Goal: Task Accomplishment & Management: Use online tool/utility

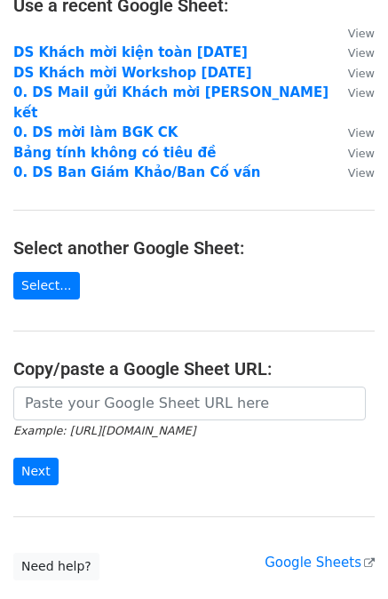
scroll to position [140, 0]
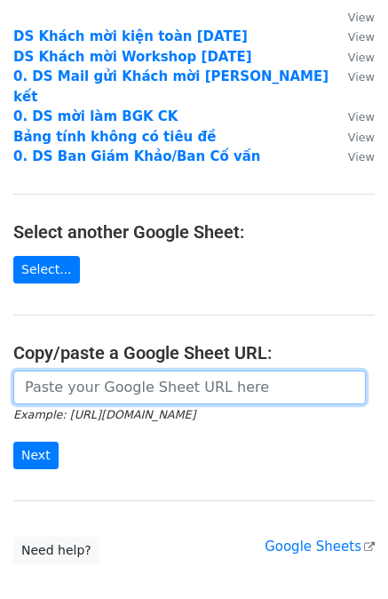
click at [118, 370] on input "url" at bounding box center [189, 387] width 353 height 34
paste input "[URL][DOMAIN_NAME]"
type input "[URL][DOMAIN_NAME]"
click at [13, 441] on input "Next" at bounding box center [35, 455] width 45 height 28
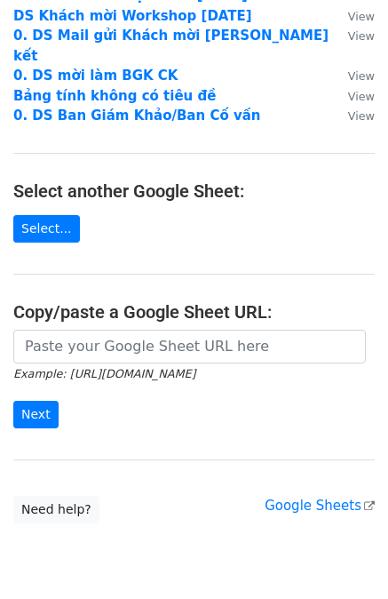
scroll to position [226, 0]
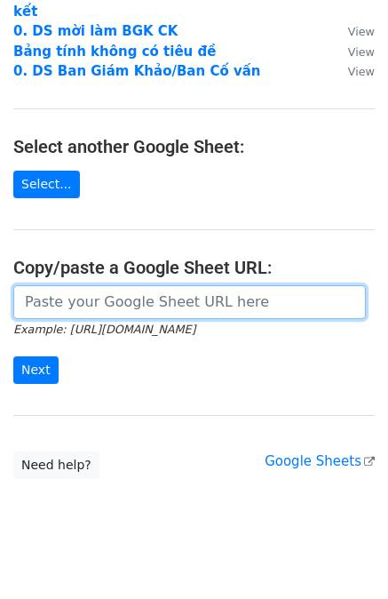
click at [149, 285] on input "url" at bounding box center [189, 302] width 353 height 34
paste input "[URL][DOMAIN_NAME]"
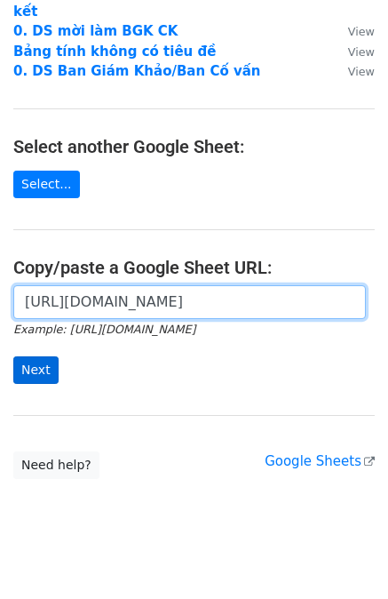
type input "[URL][DOMAIN_NAME]"
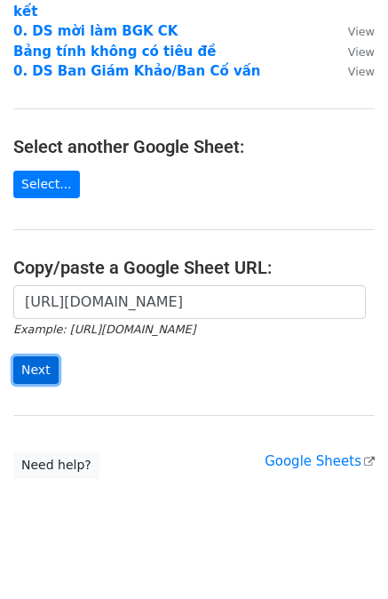
scroll to position [0, 0]
click at [46, 356] on input "Next" at bounding box center [35, 370] width 45 height 28
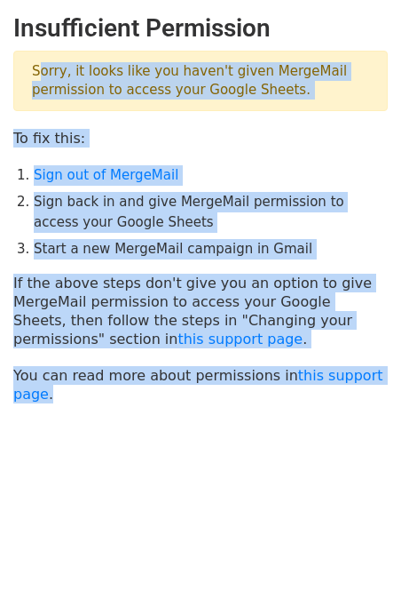
drag, startPoint x: 32, startPoint y: 75, endPoint x: 401, endPoint y: 377, distance: 476.5
click at [401, 377] on main "Insufficient Permission Sorry, it looks like you haven't given MergeMail permis…" at bounding box center [200, 208] width 401 height 390
copy main "Sorry, it looks like you haven't given MergeMail permission to access your Goog…"
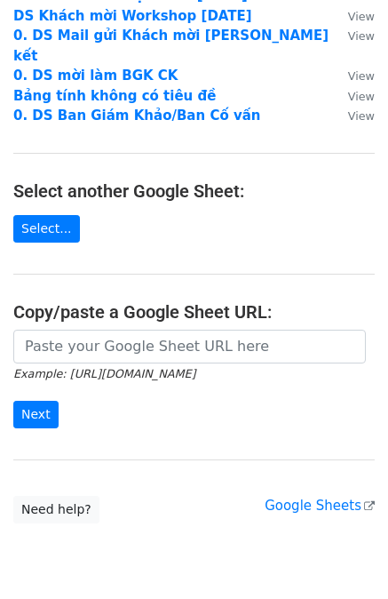
scroll to position [185, 0]
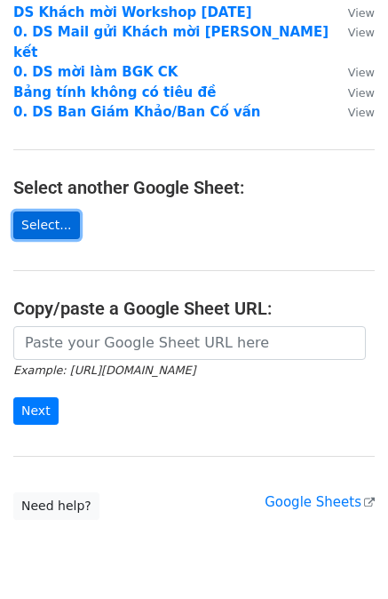
click at [45, 211] on link "Select..." at bounding box center [46, 225] width 67 height 28
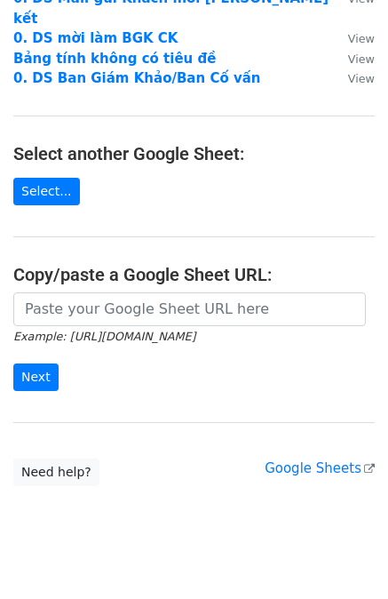
scroll to position [226, 0]
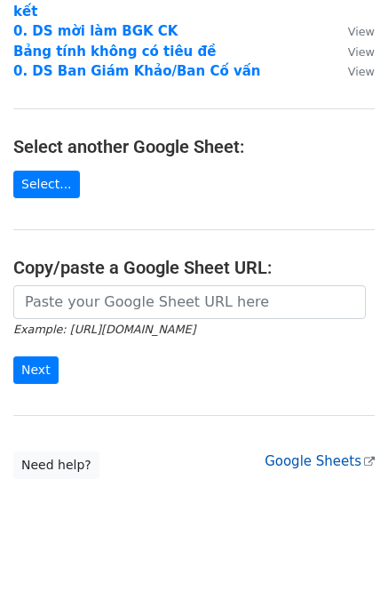
click at [283, 453] on link "Google Sheets" at bounding box center [320, 461] width 110 height 16
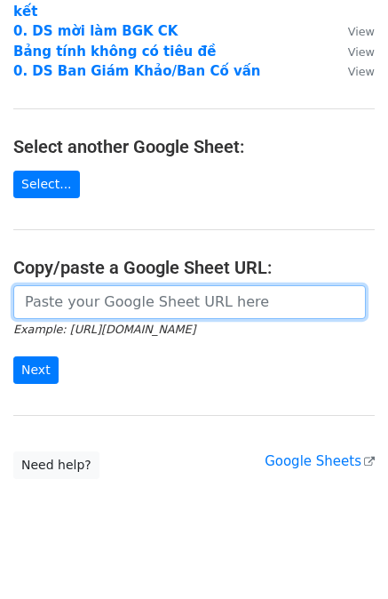
click at [109, 285] on input "url" at bounding box center [189, 302] width 353 height 34
paste input "https://docs.google.com/spreadsheets/d/1KUwu0FyTdss4WLtaNu3lx_sDFV6InyI78pWONoC…"
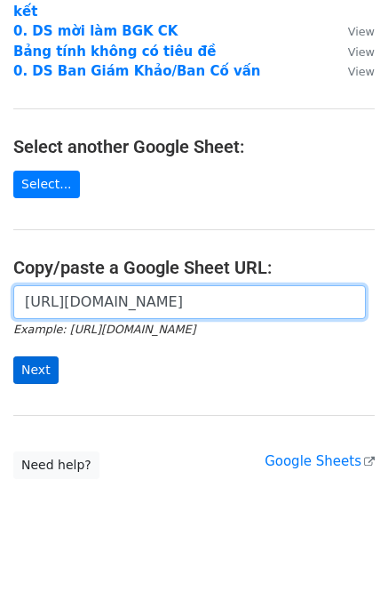
type input "https://docs.google.com/spreadsheets/d/1KUwu0FyTdss4WLtaNu3lx_sDFV6InyI78pWONoC…"
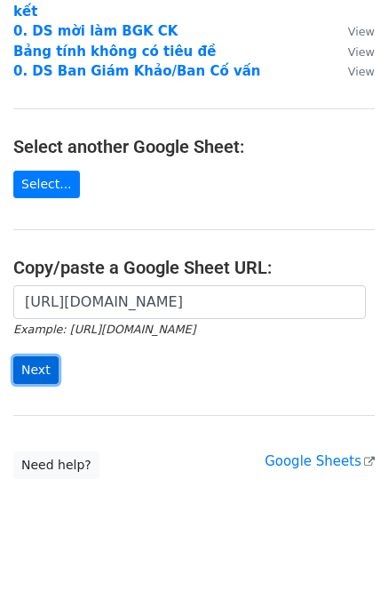
scroll to position [0, 0]
click at [21, 356] on input "Next" at bounding box center [35, 370] width 45 height 28
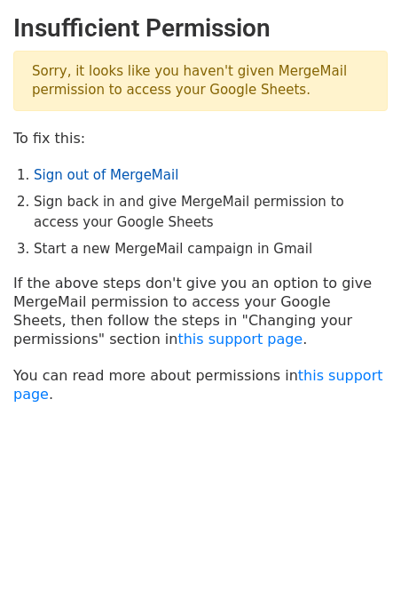
click at [65, 179] on link "Sign out of MergeMail" at bounding box center [106, 175] width 145 height 16
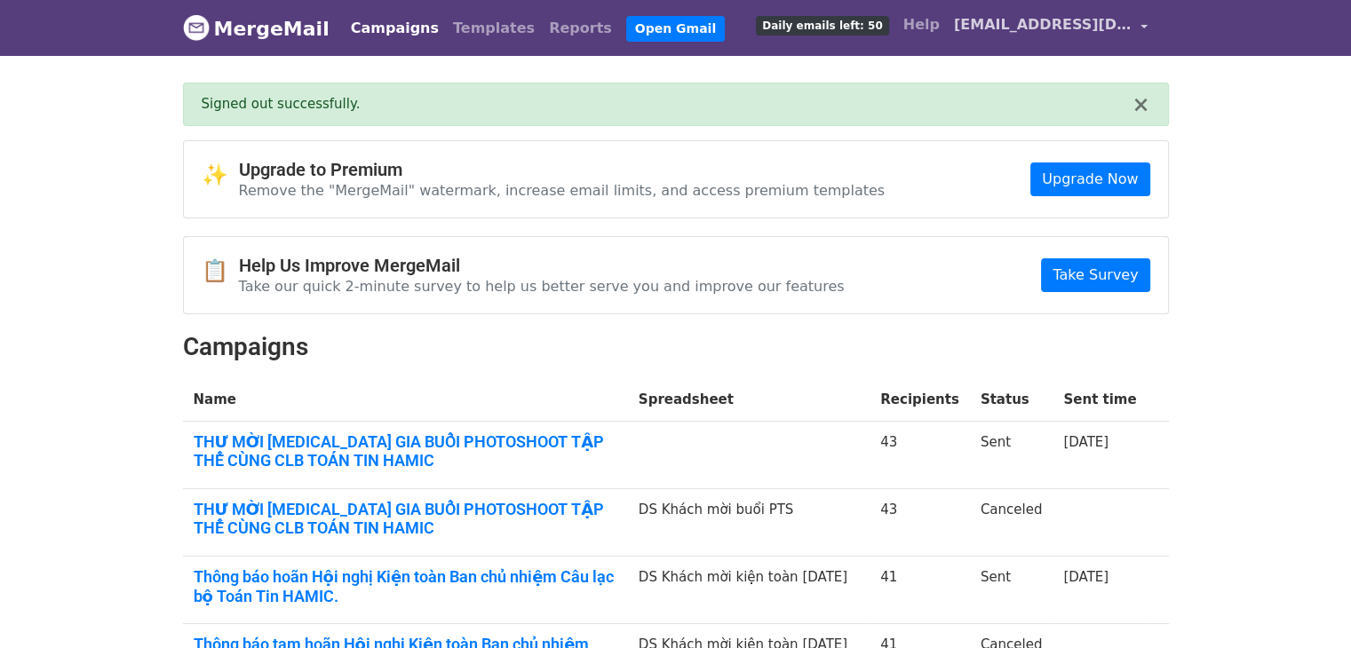
click at [1118, 36] on link "[EMAIL_ADDRESS][DOMAIN_NAME]" at bounding box center [1051, 28] width 208 height 42
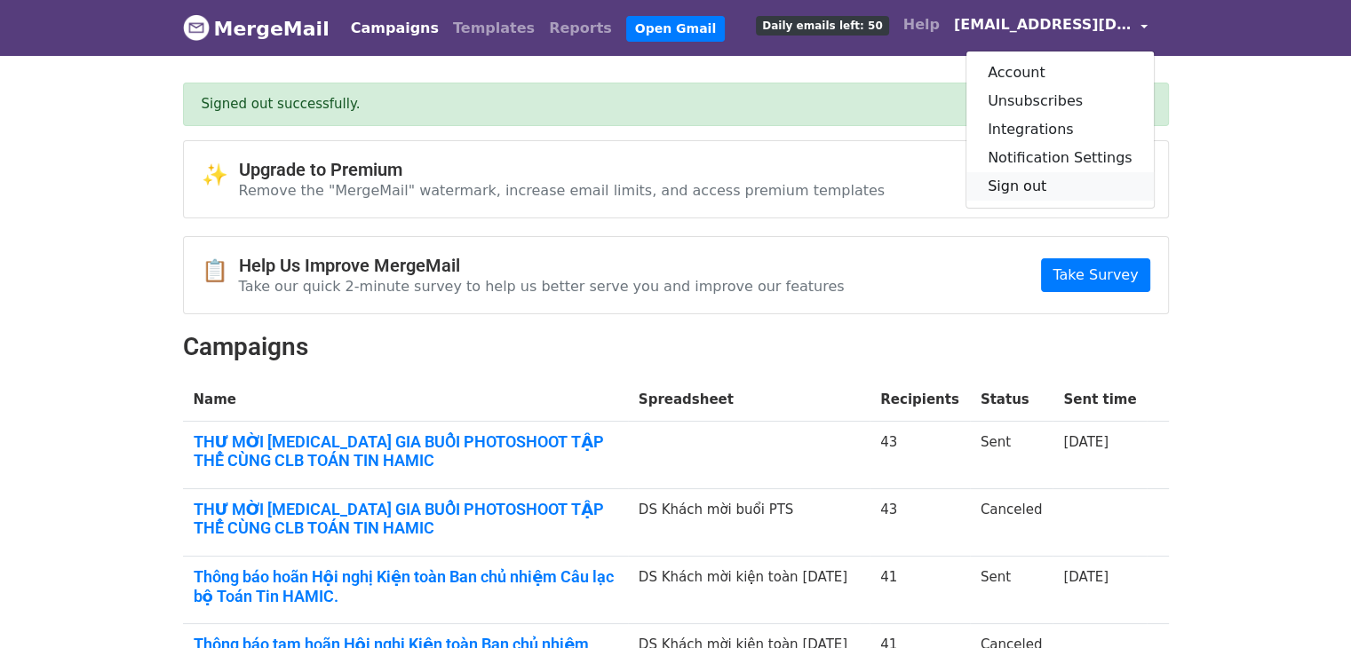
click at [1043, 179] on link "Sign out" at bounding box center [1059, 186] width 187 height 28
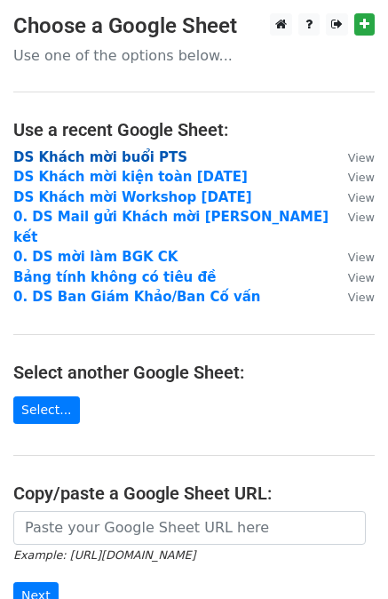
click at [148, 154] on strong "DS Khách mời buổi PTS" at bounding box center [100, 157] width 174 height 16
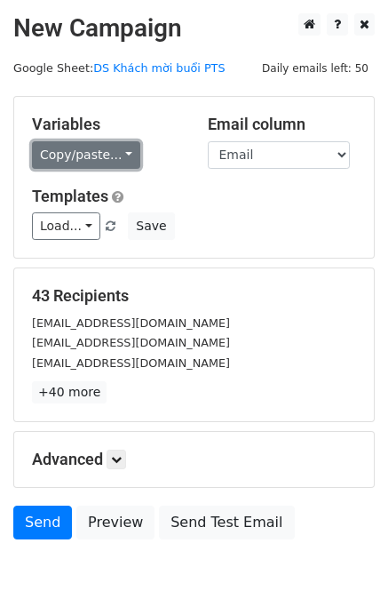
click at [114, 161] on link "Copy/paste..." at bounding box center [86, 155] width 108 height 28
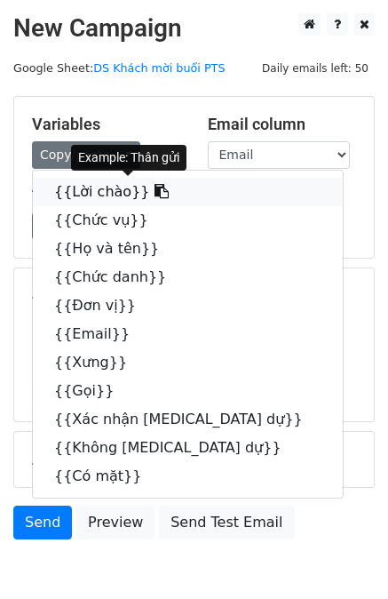
click at [94, 190] on link "{{Lời chào}}" at bounding box center [188, 192] width 310 height 28
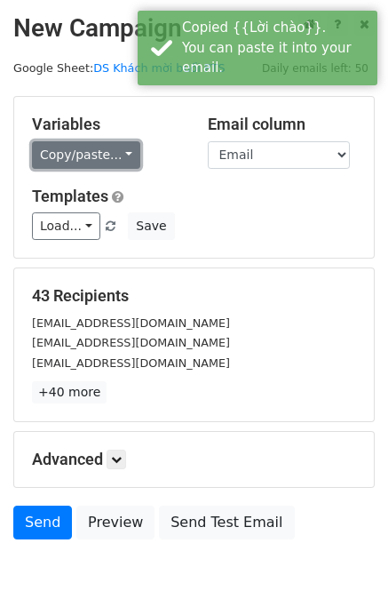
click at [103, 154] on link "Copy/paste..." at bounding box center [86, 155] width 108 height 28
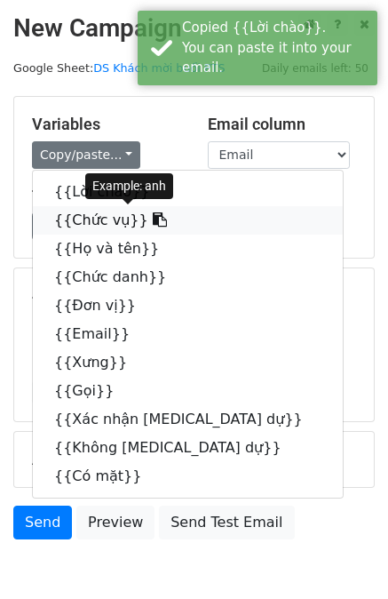
click at [88, 211] on link "{{Chức vụ}}" at bounding box center [188, 220] width 310 height 28
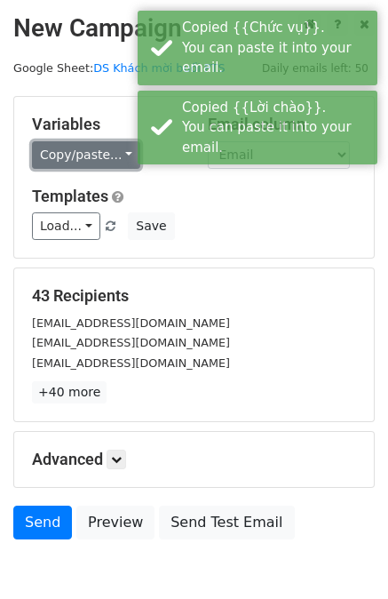
click at [85, 154] on link "Copy/paste..." at bounding box center [86, 155] width 108 height 28
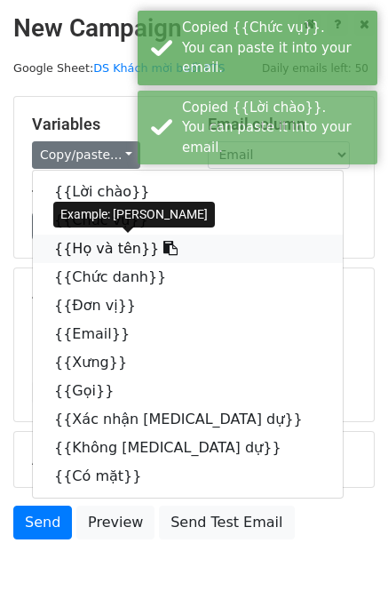
click at [89, 248] on link "{{Họ và tên}}" at bounding box center [188, 248] width 310 height 28
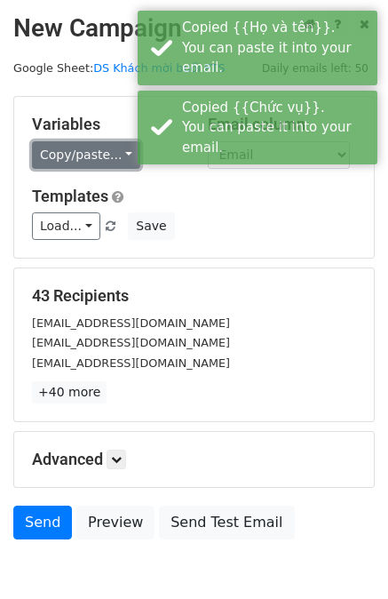
click at [114, 147] on link "Copy/paste..." at bounding box center [86, 155] width 108 height 28
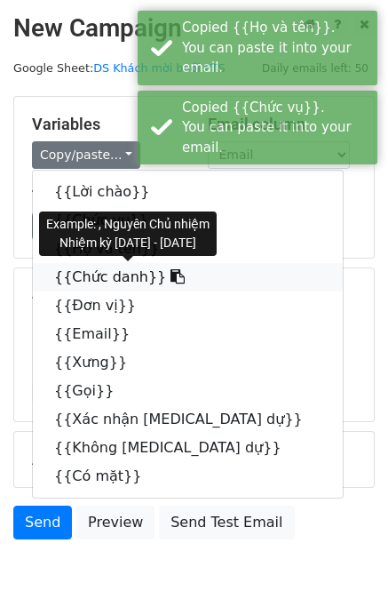
click at [81, 267] on link "{{Chức danh}}" at bounding box center [188, 277] width 310 height 28
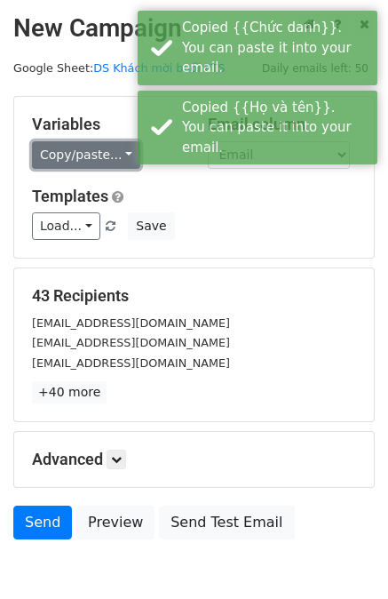
click at [99, 143] on link "Copy/paste..." at bounding box center [86, 155] width 108 height 28
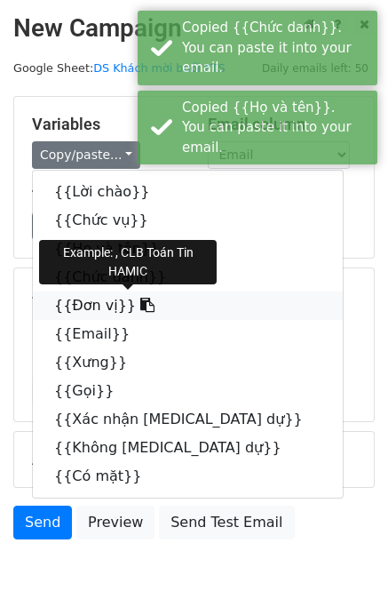
click at [71, 298] on link "{{Đơn vị}}" at bounding box center [188, 305] width 310 height 28
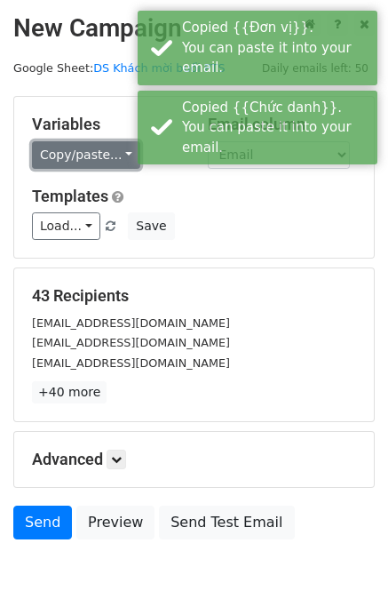
click at [100, 155] on link "Copy/paste..." at bounding box center [86, 155] width 108 height 28
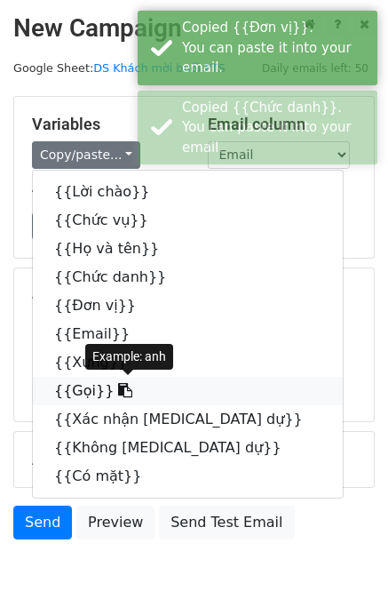
click at [78, 380] on link "{{Gọi}}" at bounding box center [188, 391] width 310 height 28
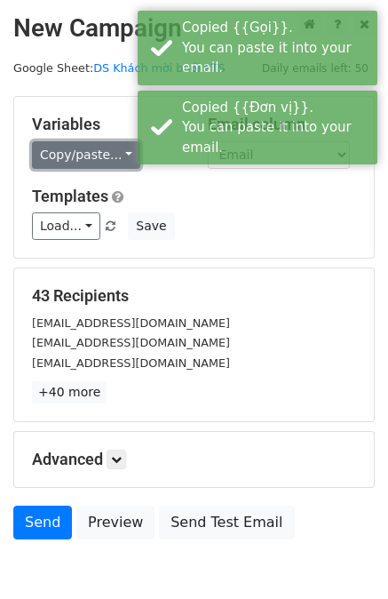
click at [105, 154] on link "Copy/paste..." at bounding box center [86, 155] width 108 height 28
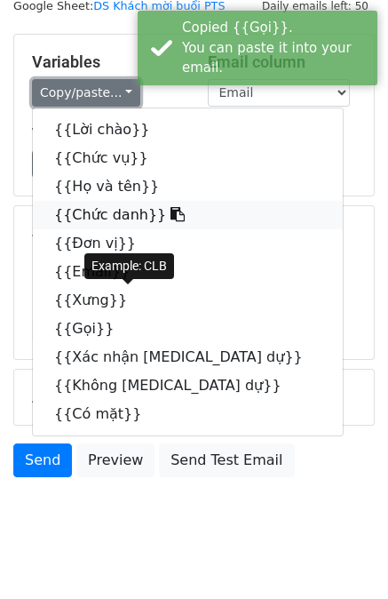
scroll to position [89, 0]
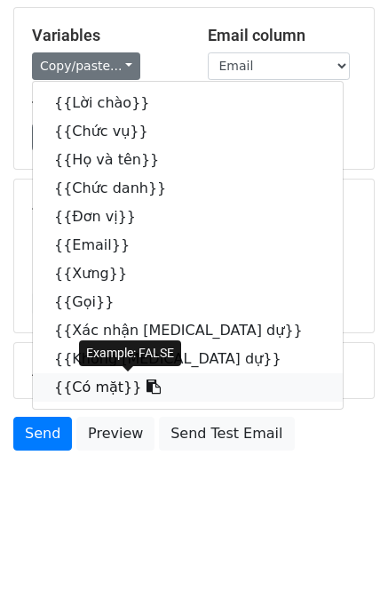
click at [104, 392] on link "{{Có mặt}}" at bounding box center [188, 387] width 310 height 28
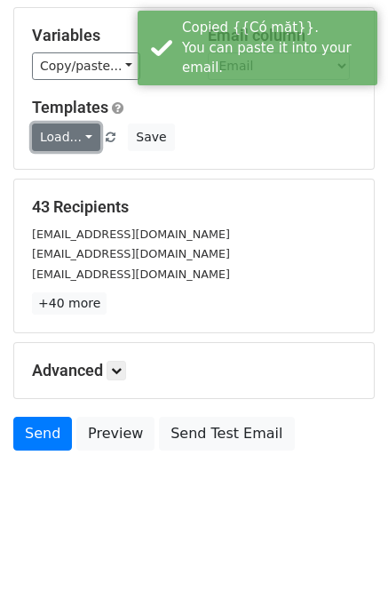
click at [82, 136] on link "Load..." at bounding box center [66, 137] width 68 height 28
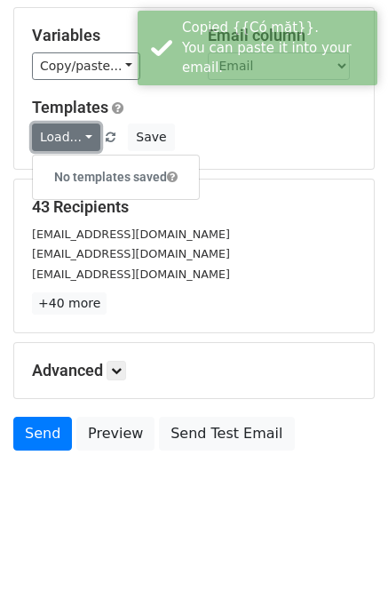
click at [82, 136] on link "Load..." at bounding box center [66, 137] width 68 height 28
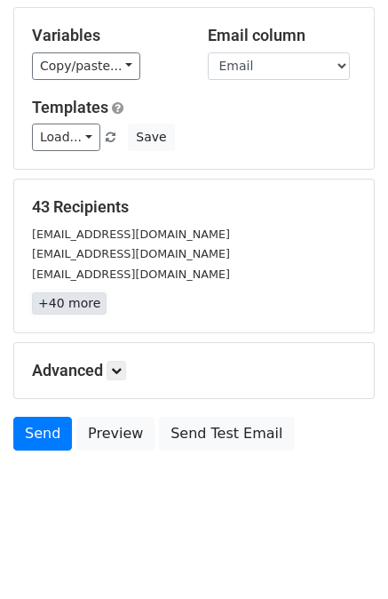
click at [72, 310] on link "+40 more" at bounding box center [69, 303] width 75 height 22
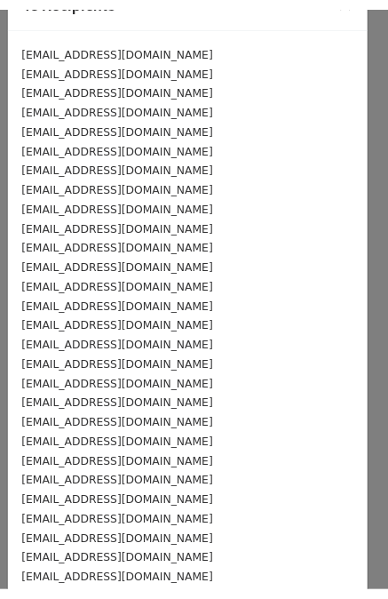
scroll to position [0, 0]
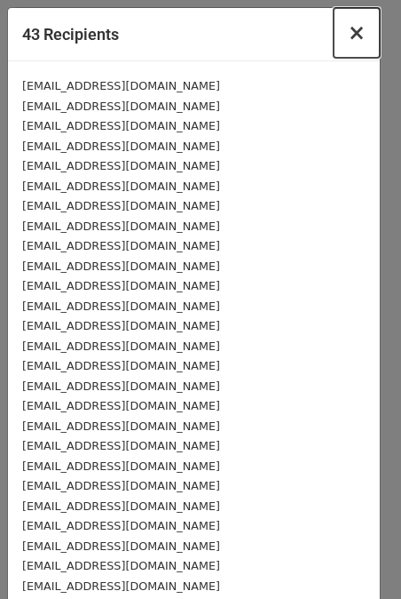
click at [335, 36] on button "×" at bounding box center [357, 33] width 46 height 50
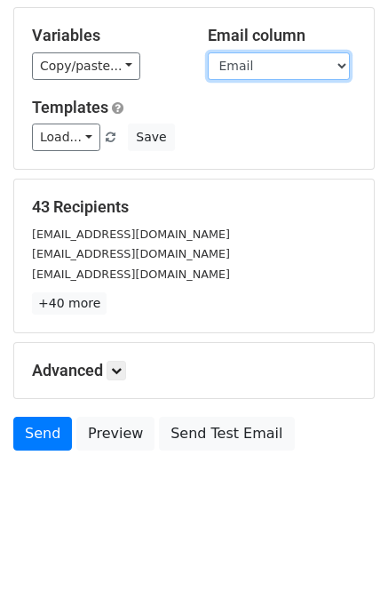
click at [274, 62] on select "Lời chào Chức vụ Họ và tên Chức danh Đơn vị Email Xưng Gọi Xác nhận tham dự Khô…" at bounding box center [279, 66] width 142 height 28
click at [208, 52] on select "Lời chào Chức vụ Họ và tên Chức danh Đơn vị Email Xưng Gọi Xác nhận tham dự Khô…" at bounding box center [279, 66] width 142 height 28
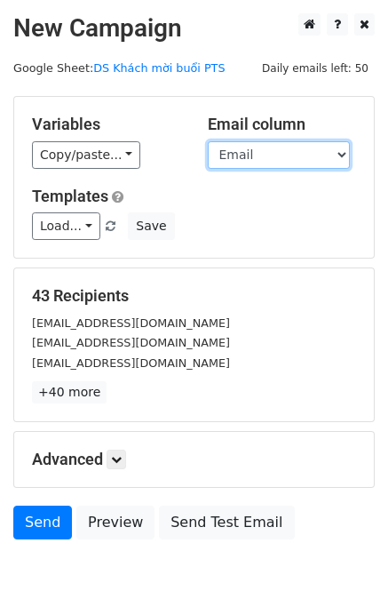
scroll to position [89, 0]
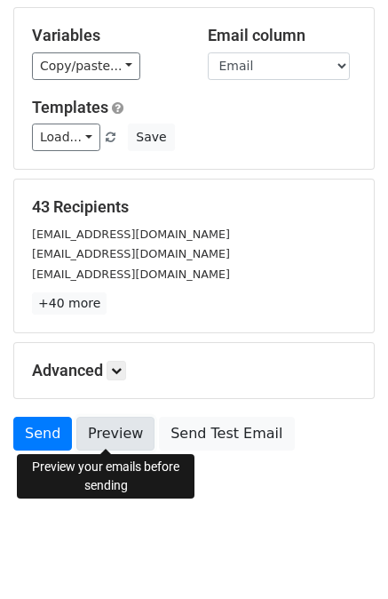
click at [102, 428] on link "Preview" at bounding box center [115, 434] width 78 height 34
click at [121, 429] on link "Preview" at bounding box center [115, 434] width 78 height 34
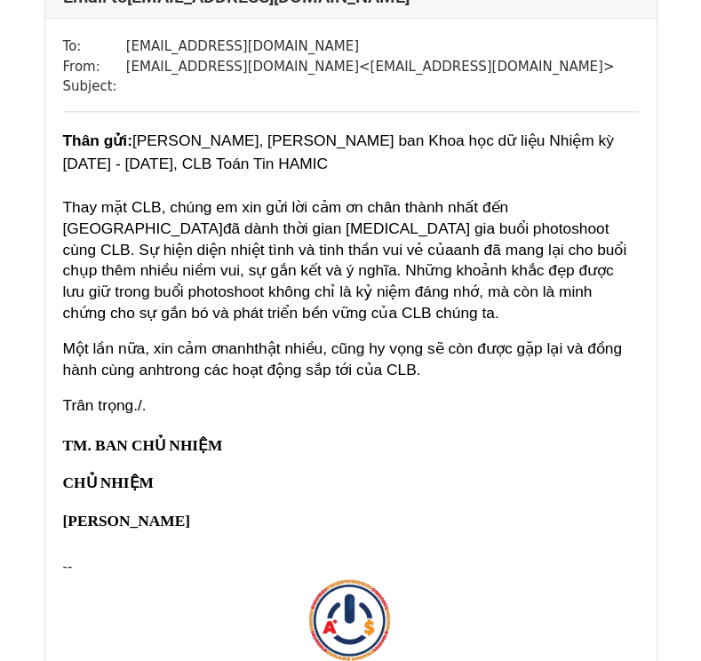
scroll to position [1055, 0]
